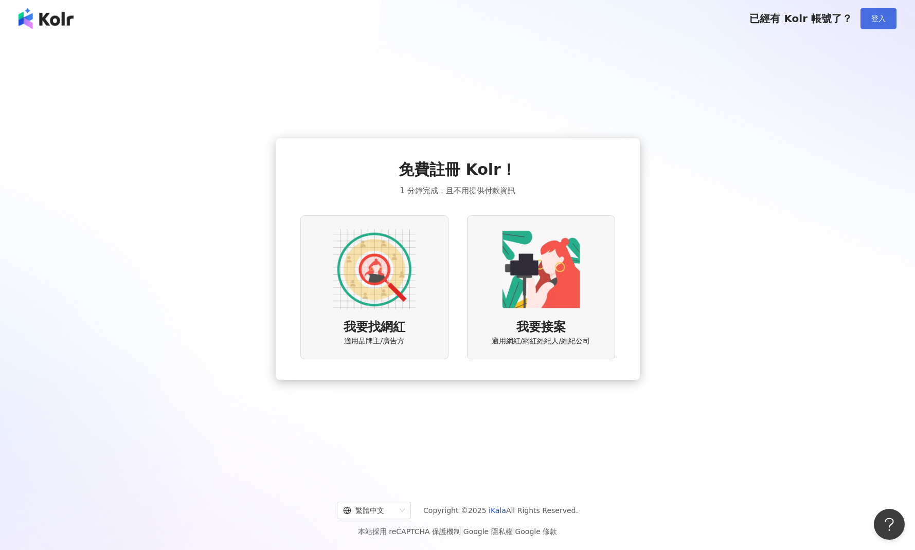
click at [866, 19] on button "登入" at bounding box center [878, 18] width 36 height 21
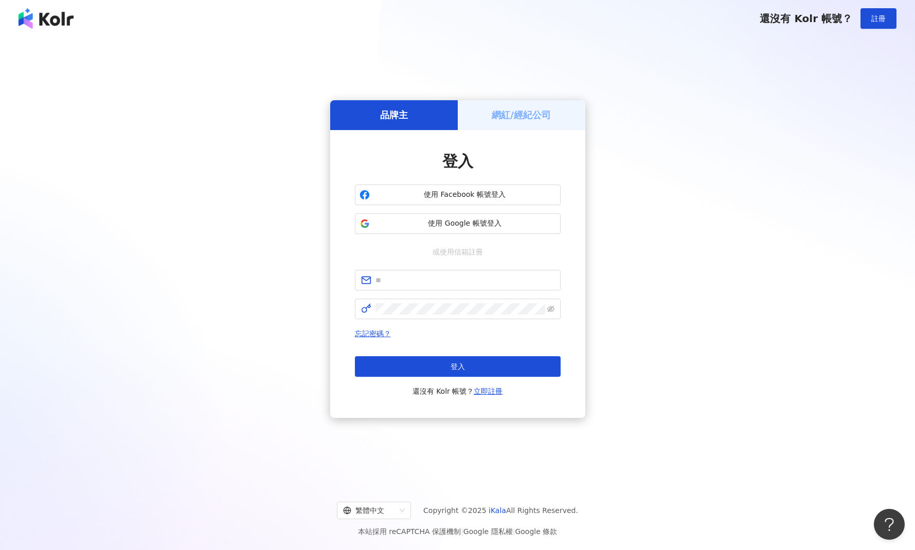
click at [498, 119] on h5 "網紅/經紀公司" at bounding box center [521, 114] width 59 height 13
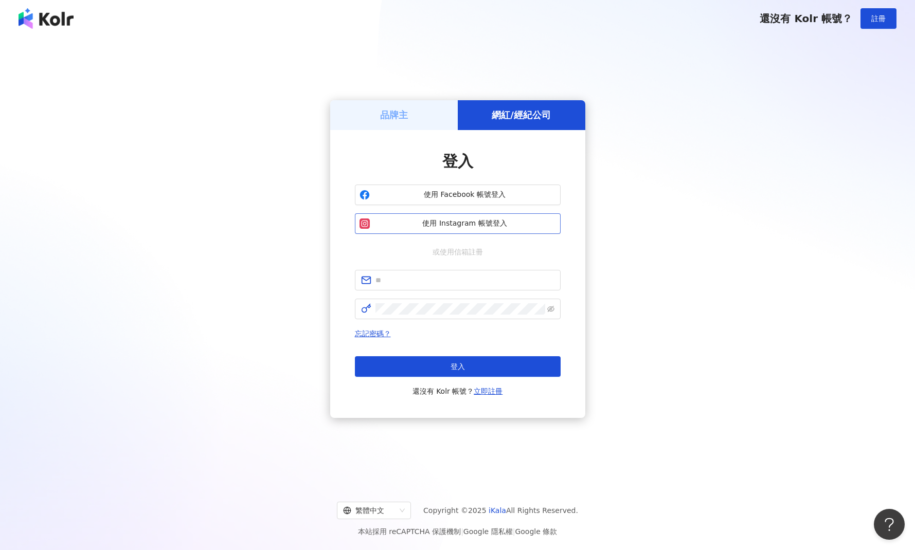
click at [470, 223] on span "使用 Instagram 帳號登入" at bounding box center [465, 224] width 182 height 10
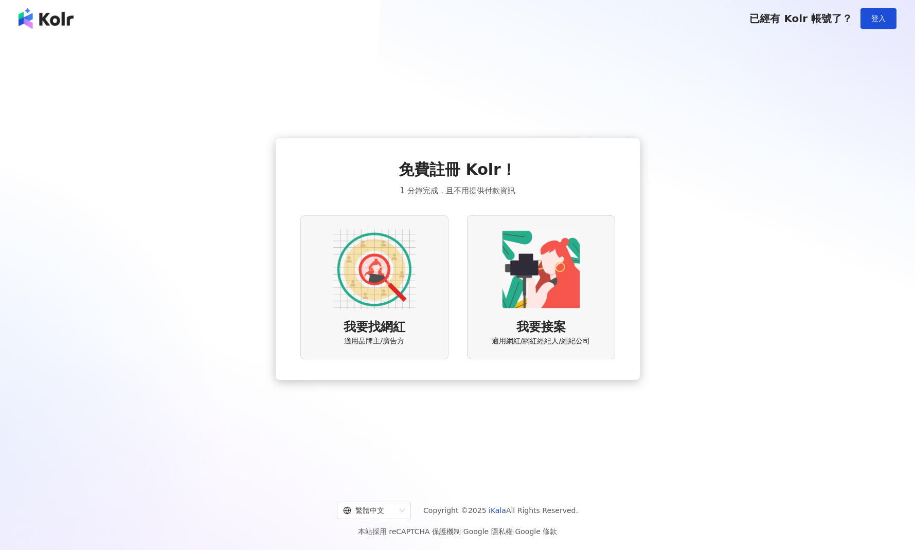
click at [424, 289] on div "我要找網紅 適用品牌主/廣告方" at bounding box center [374, 286] width 148 height 143
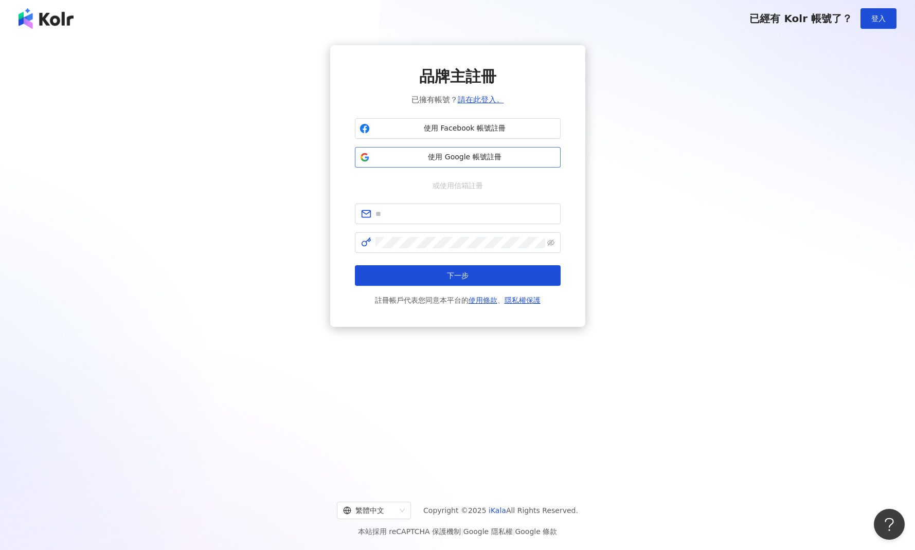
click at [475, 149] on button "使用 Google 帳號註冊" at bounding box center [458, 157] width 206 height 21
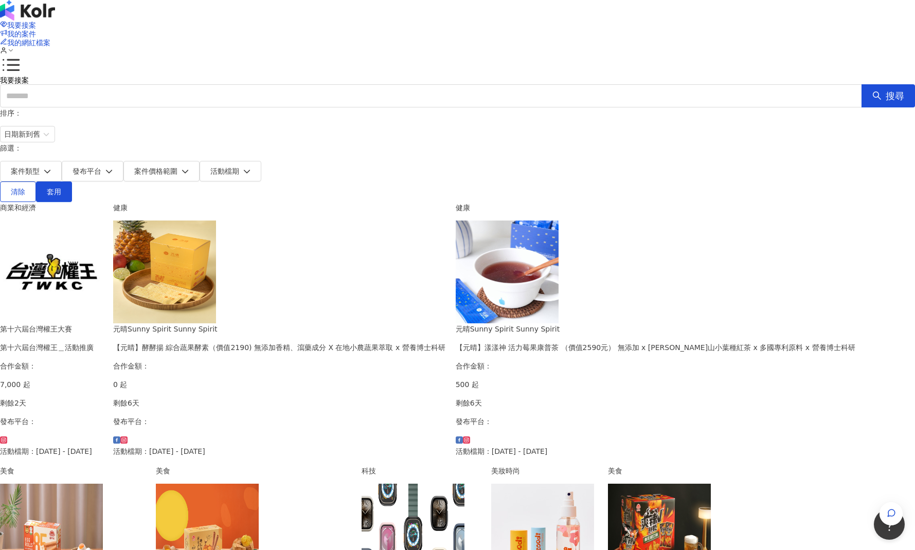
click at [700, 27] on div "我要接案 我的案件 我的網紅檔案" at bounding box center [457, 38] width 915 height 35
click at [14, 47] on icon at bounding box center [10, 50] width 7 height 7
click at [726, 37] on link "帳戶設定" at bounding box center [739, 41] width 29 height 8
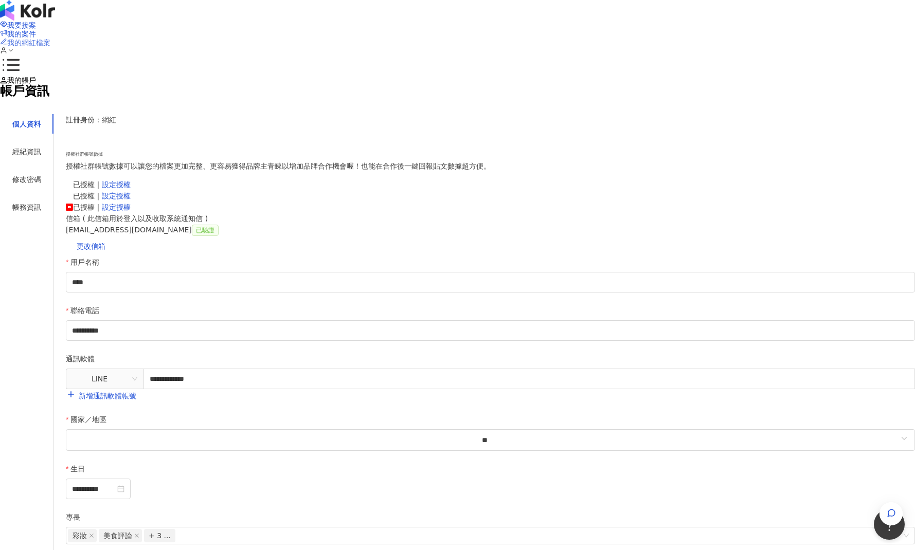
click at [50, 39] on span "我的網紅檔案" at bounding box center [28, 43] width 43 height 8
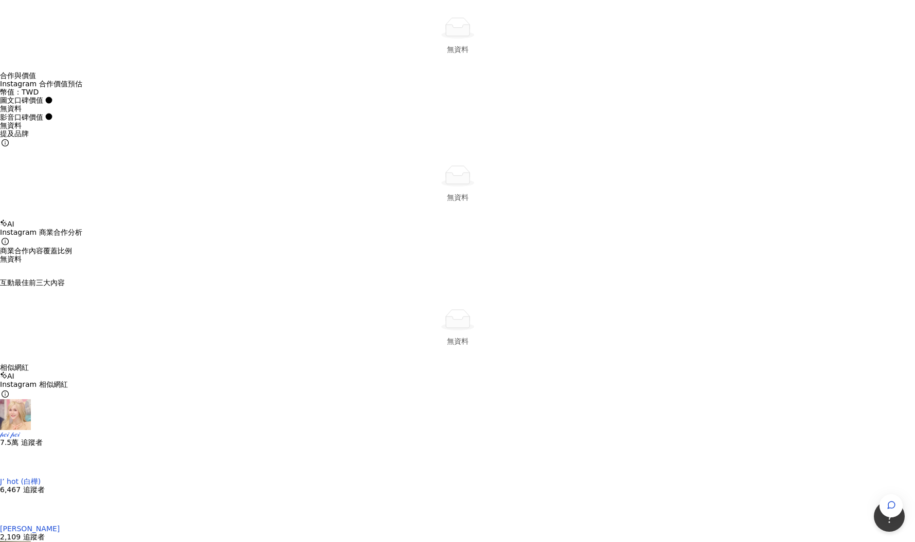
scroll to position [1182, 0]
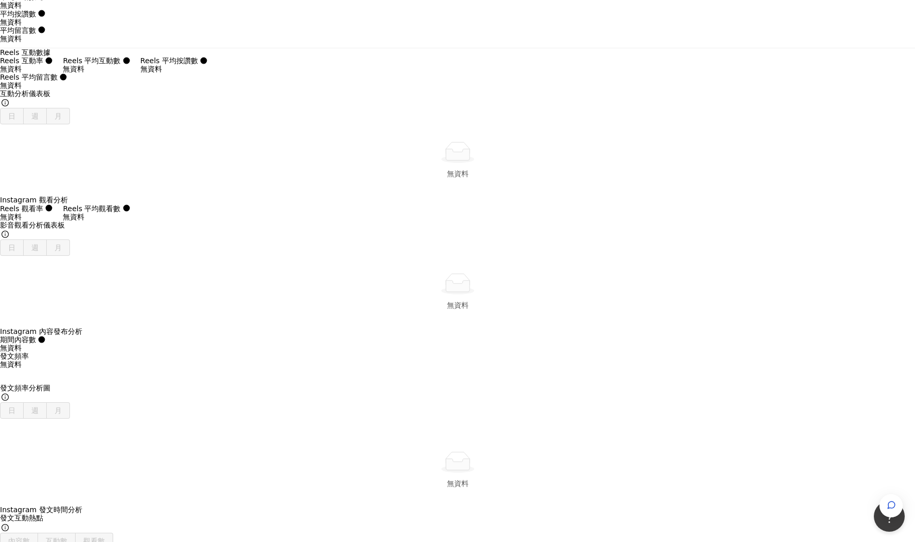
scroll to position [2262, 0]
